Goal: Transaction & Acquisition: Purchase product/service

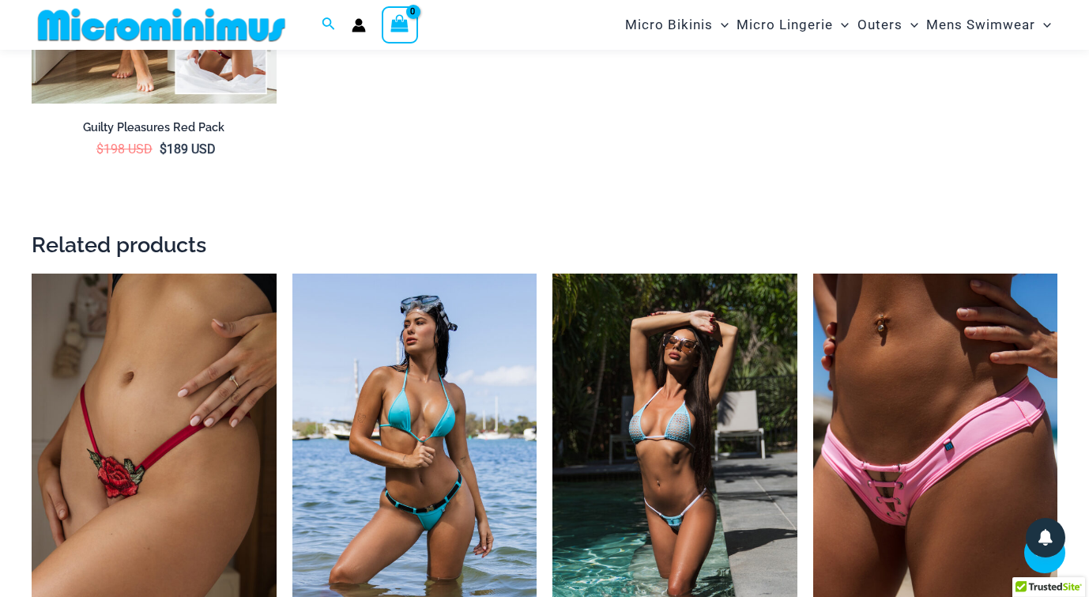
scroll to position [2528, 0]
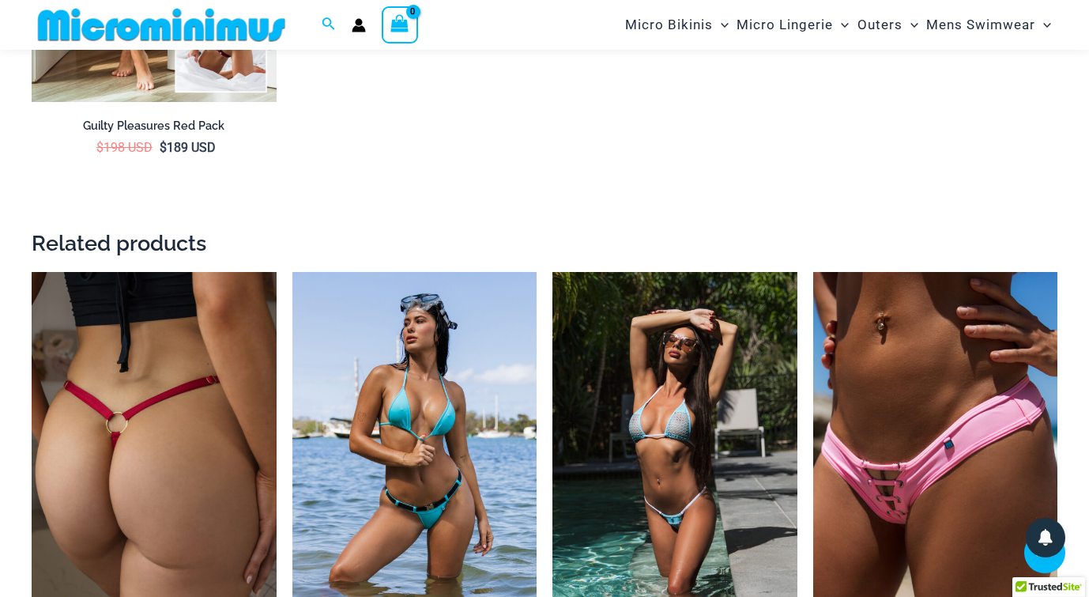
click at [198, 384] on img at bounding box center [154, 455] width 245 height 367
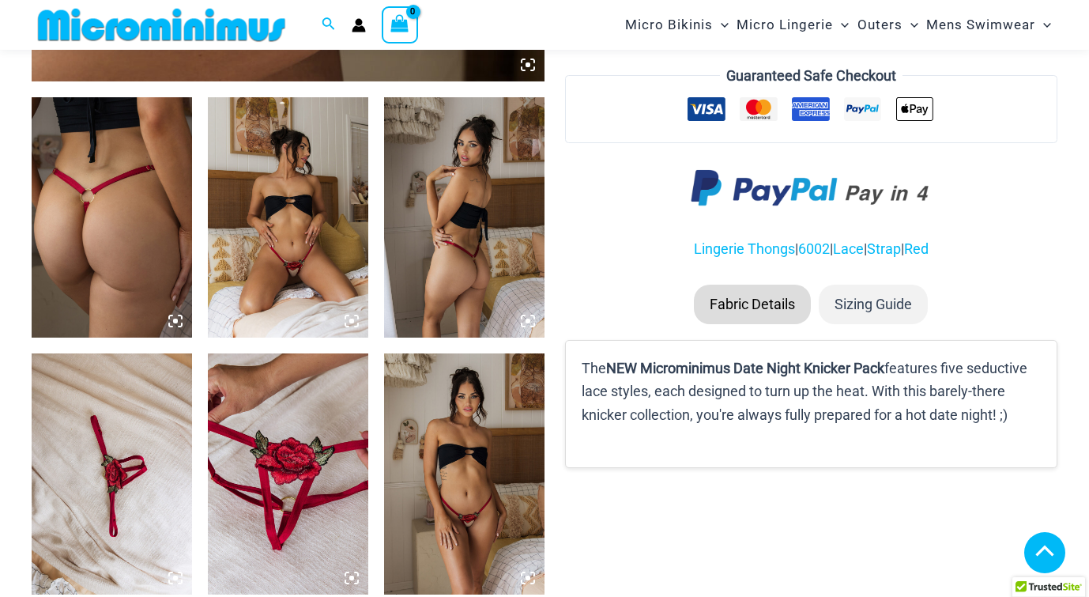
scroll to position [834, 0]
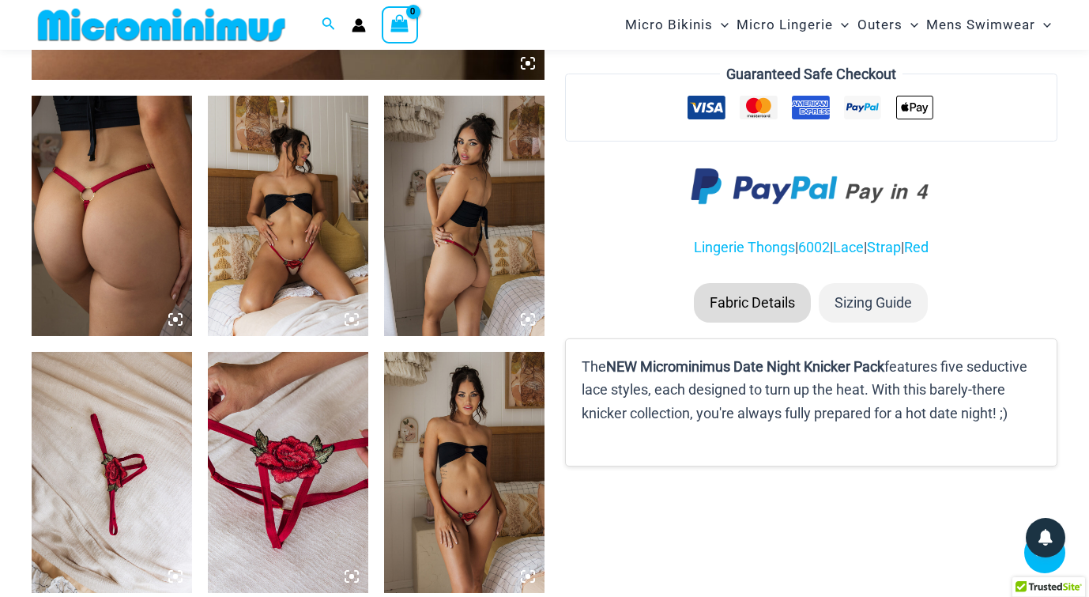
click at [275, 237] on img at bounding box center [288, 216] width 160 height 240
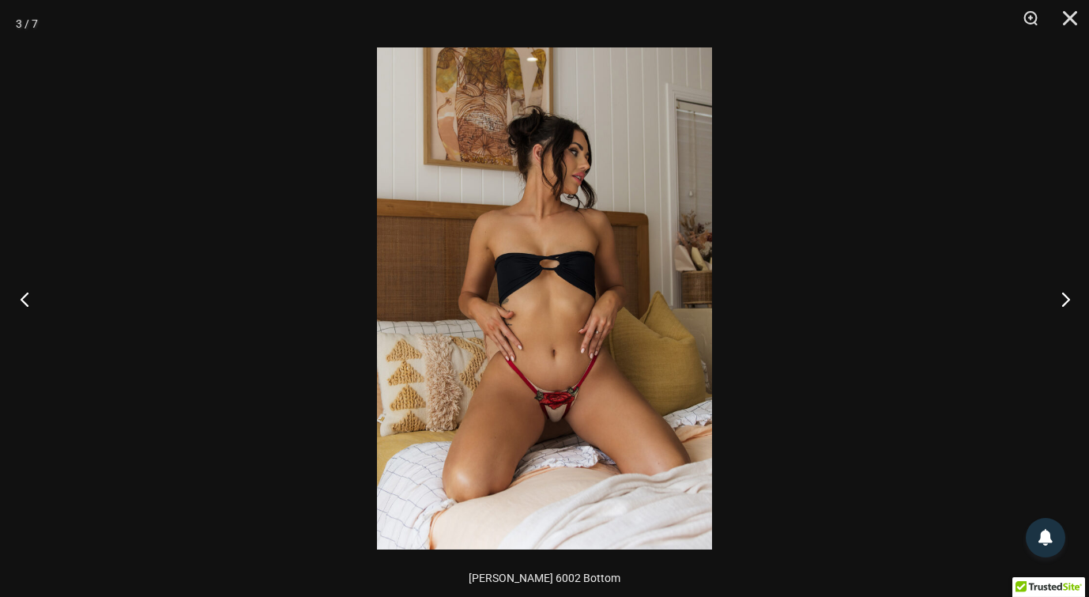
click at [25, 297] on button "Previous" at bounding box center [29, 298] width 59 height 79
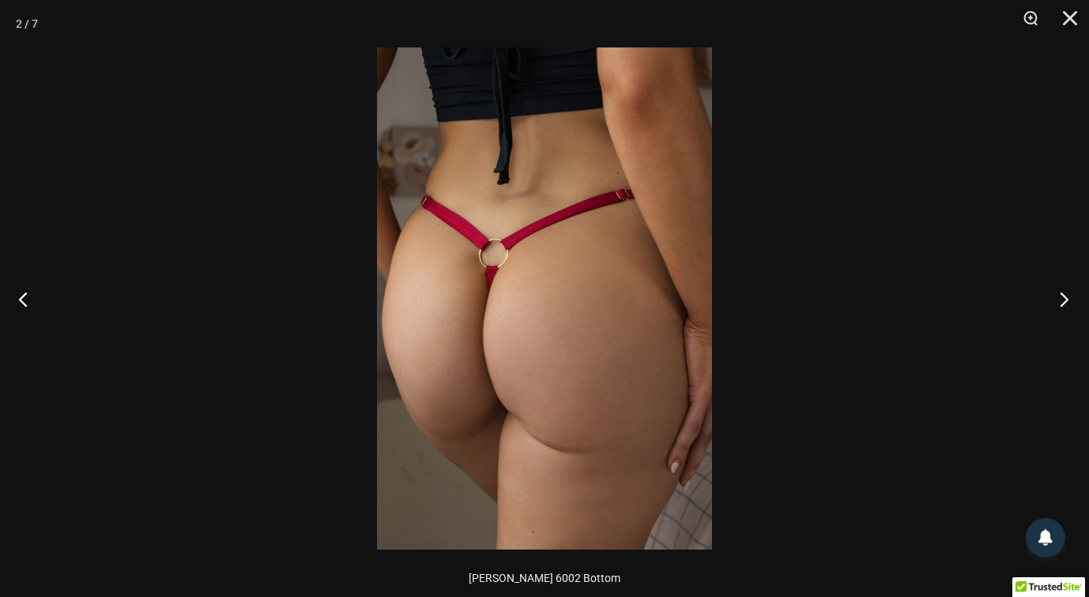
click at [1063, 301] on button "Next" at bounding box center [1059, 298] width 59 height 79
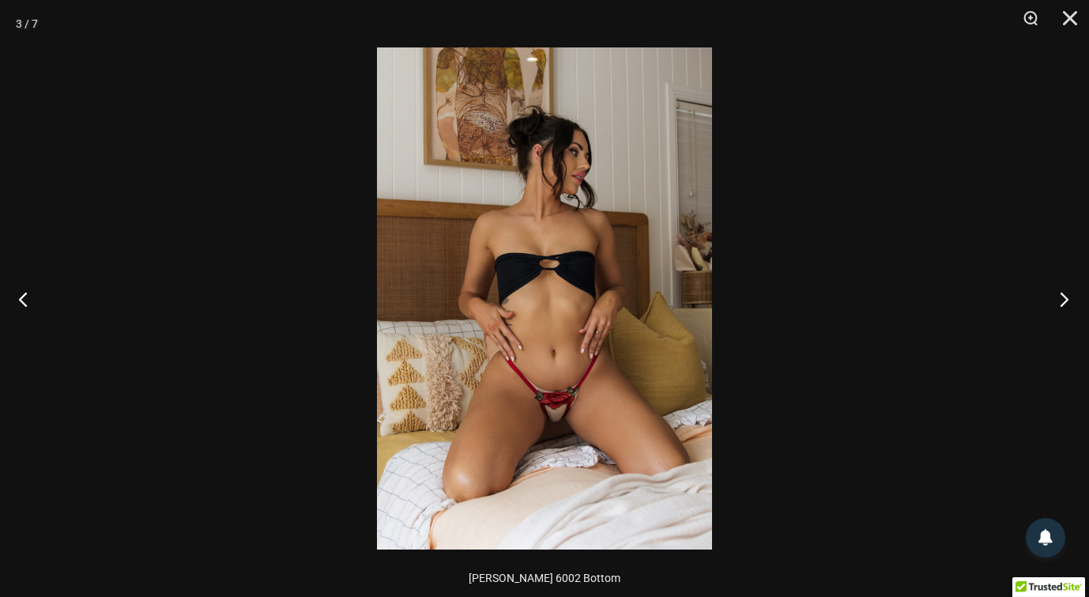
click at [1063, 301] on button "Next" at bounding box center [1059, 298] width 59 height 79
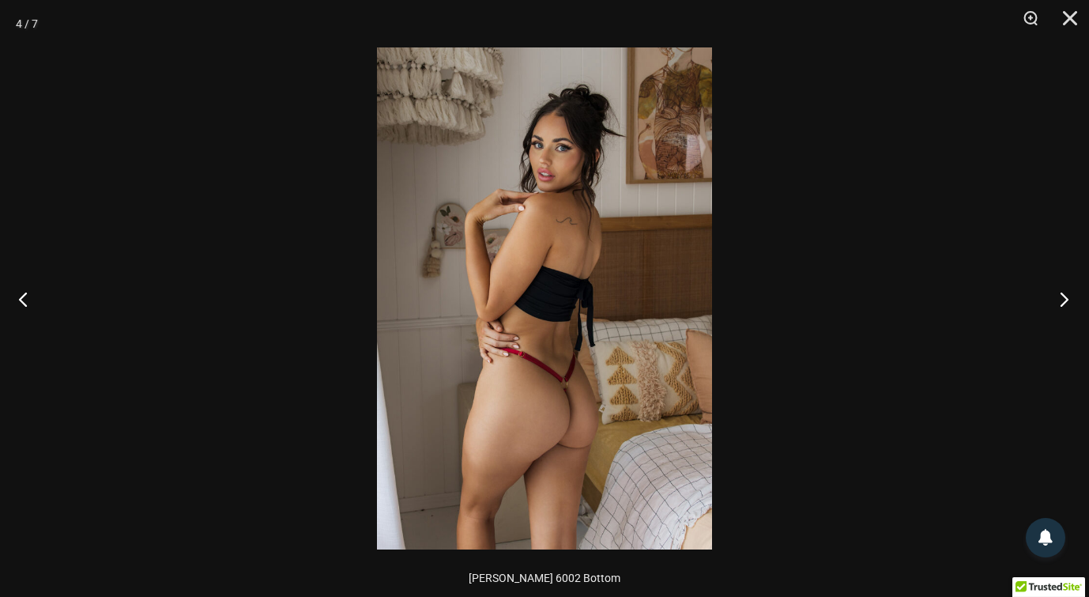
click at [1063, 301] on button "Next" at bounding box center [1059, 298] width 59 height 79
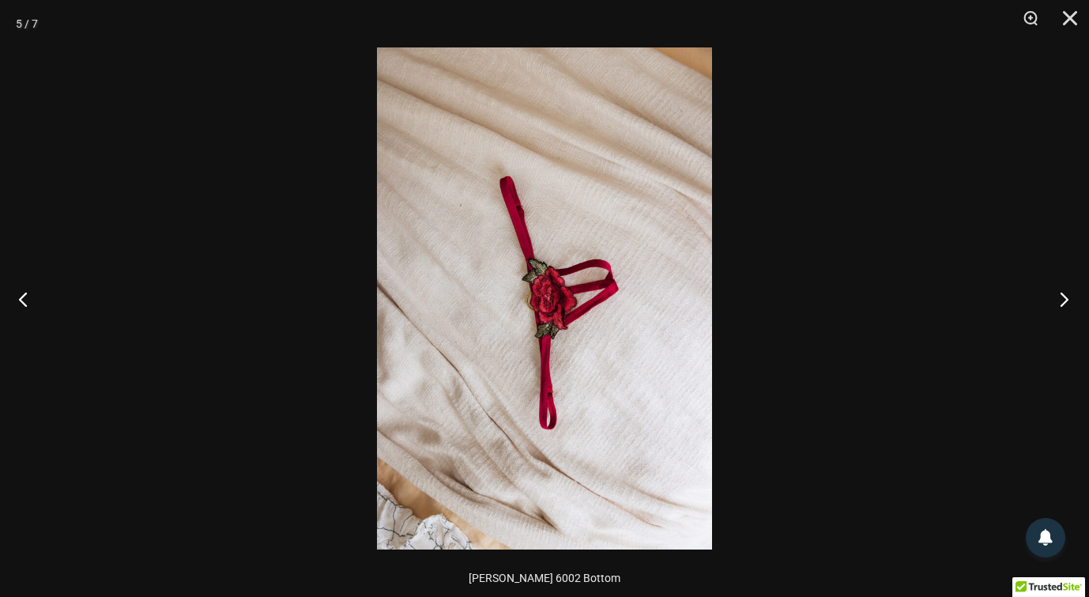
click at [1063, 301] on button "Next" at bounding box center [1059, 298] width 59 height 79
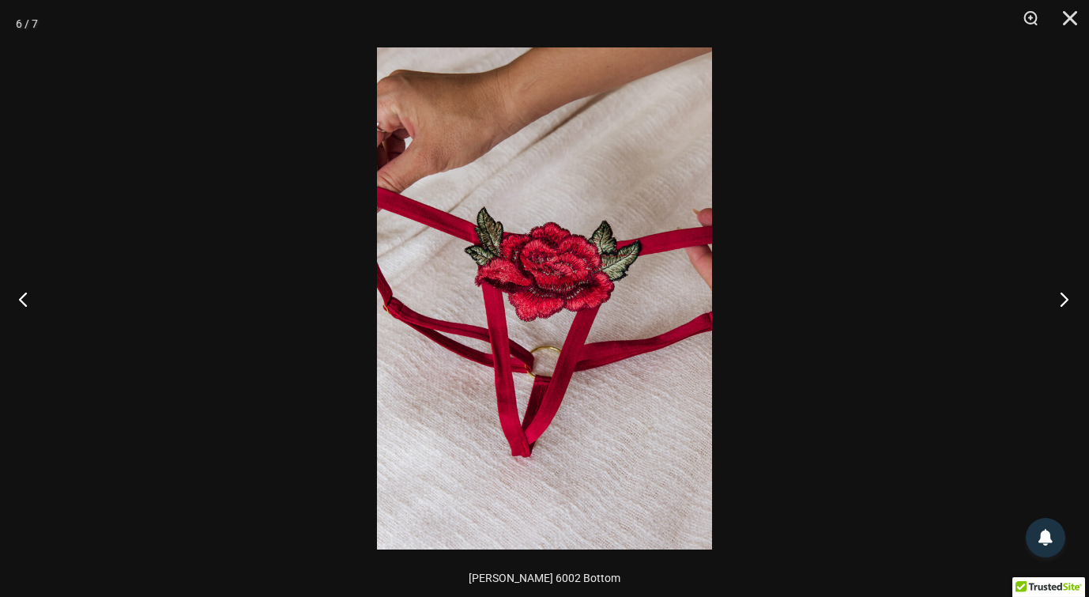
click at [1063, 301] on button "Next" at bounding box center [1059, 298] width 59 height 79
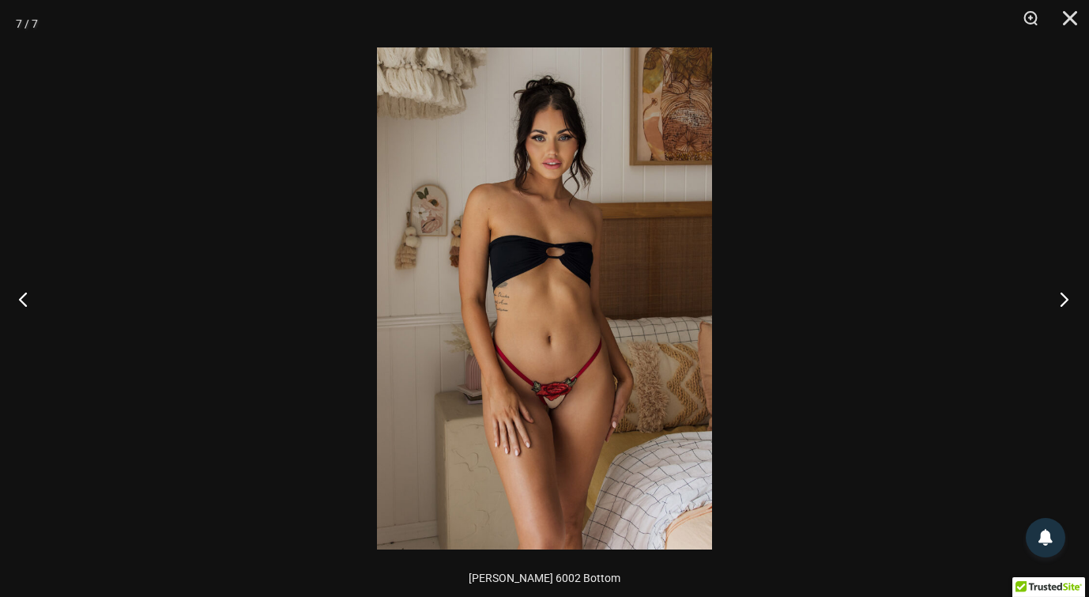
click at [1063, 301] on button "Next" at bounding box center [1059, 298] width 59 height 79
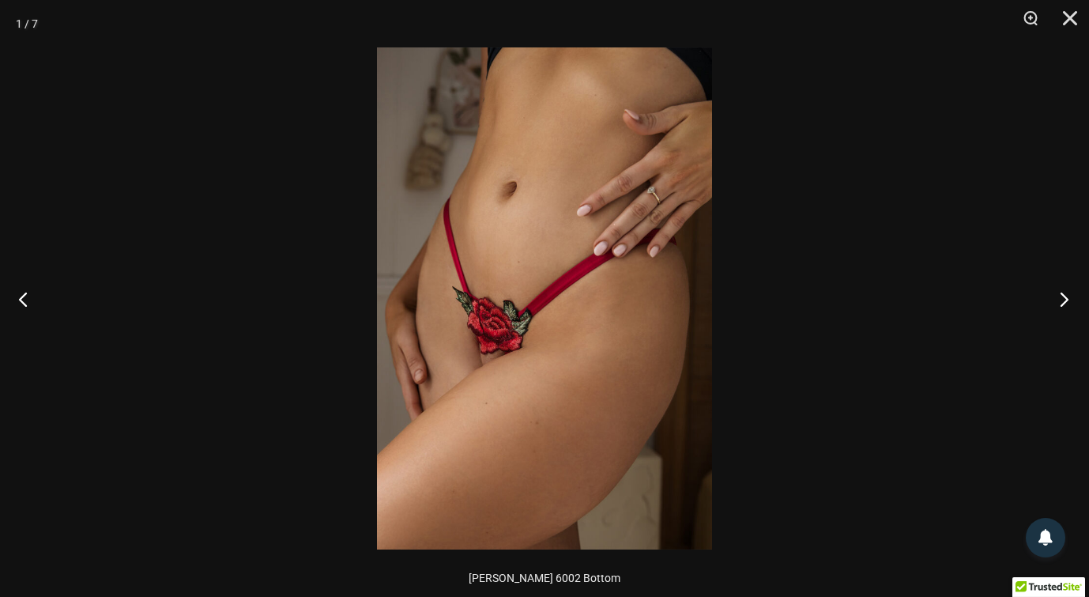
click at [1063, 301] on button "Next" at bounding box center [1059, 298] width 59 height 79
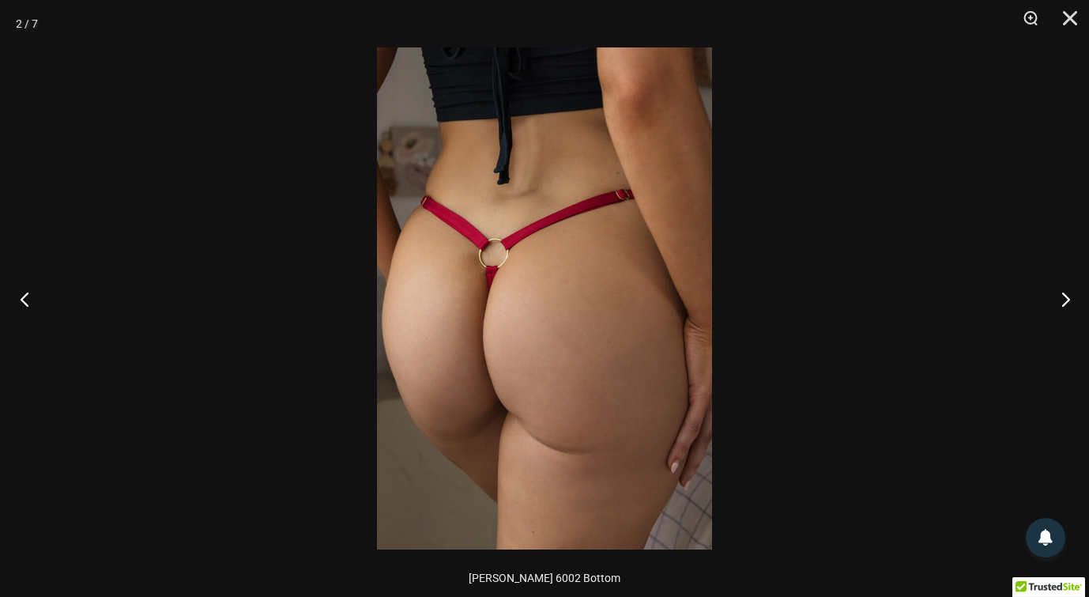
click at [25, 300] on button "Previous" at bounding box center [29, 298] width 59 height 79
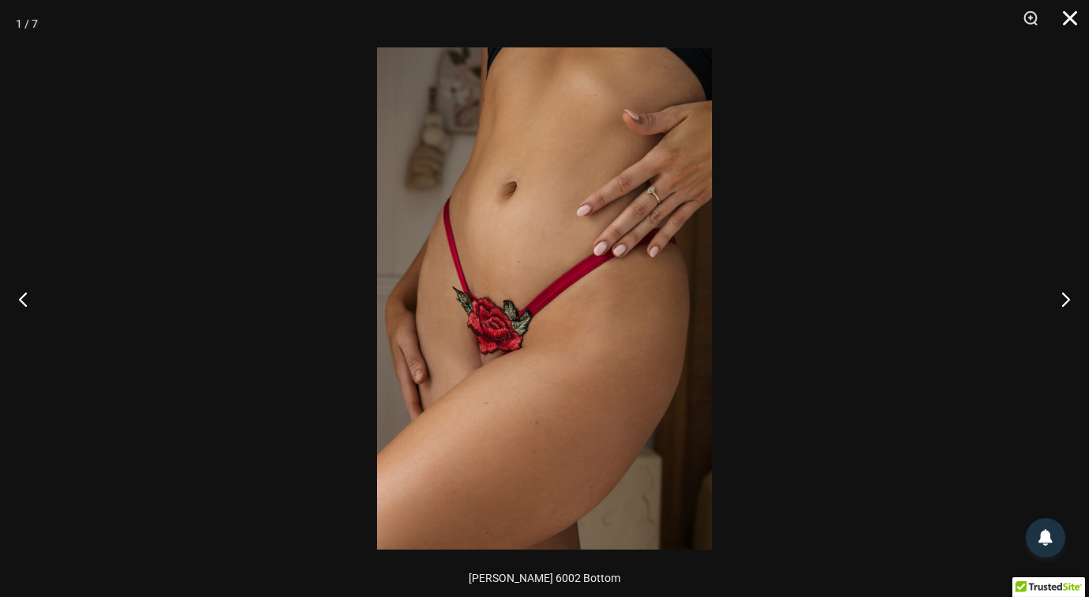
click at [1069, 16] on button "Close" at bounding box center [1065, 23] width 40 height 47
